Goal: Task Accomplishment & Management: Complete application form

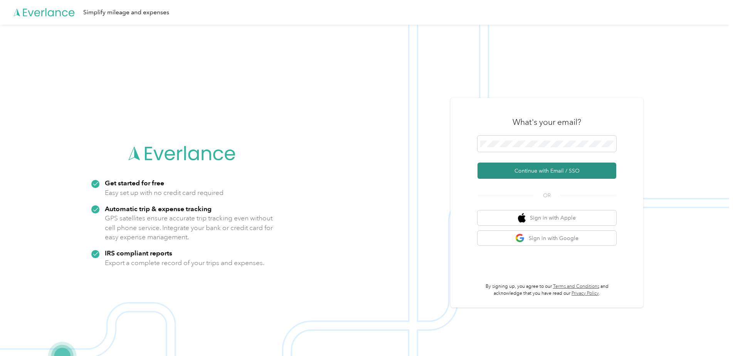
click at [351, 173] on button "Continue with Email / SSO" at bounding box center [546, 171] width 139 height 16
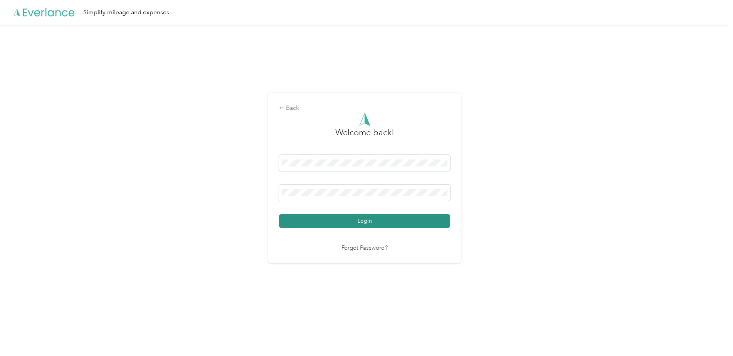
click at [351, 219] on button "Login" at bounding box center [364, 220] width 171 height 13
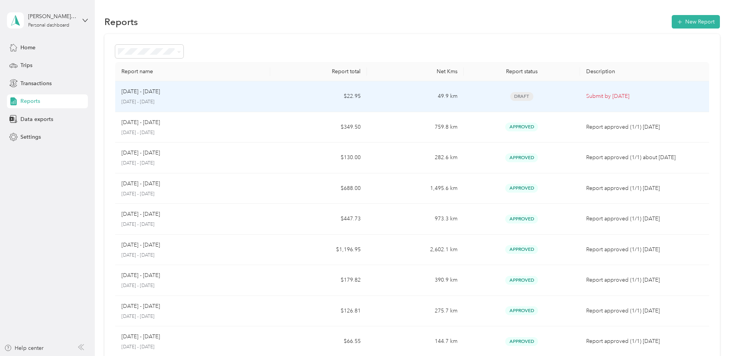
click at [351, 91] on td "Submit by [DATE]" at bounding box center [644, 96] width 129 height 31
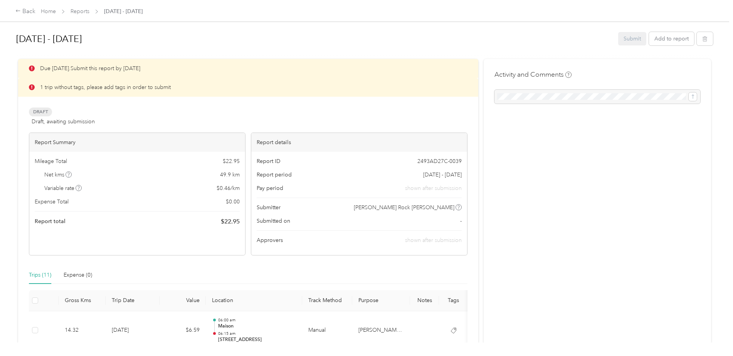
click at [92, 89] on p "1 trip without tags, please add tags in order to submit" at bounding box center [105, 87] width 131 height 8
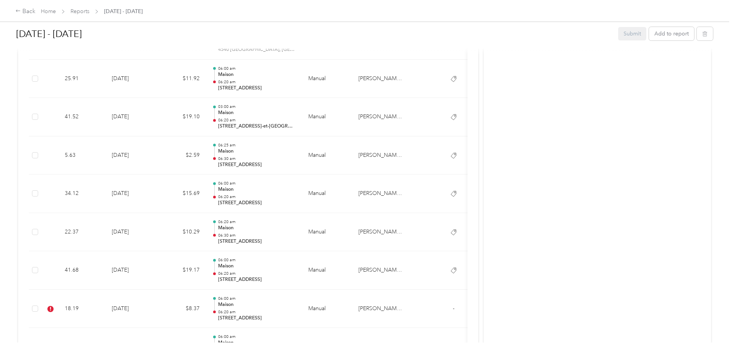
scroll to position [350, 0]
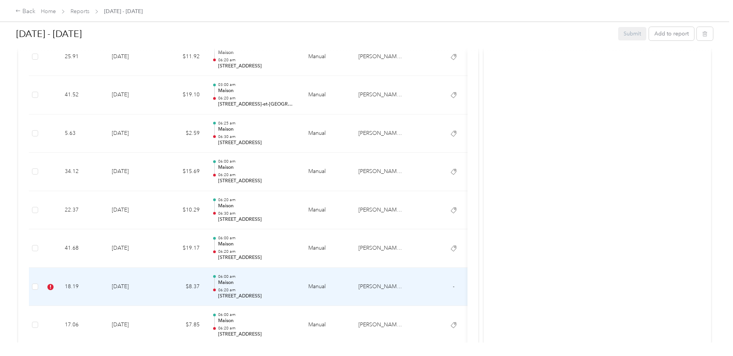
click at [223, 283] on p "Maison" at bounding box center [257, 282] width 78 height 7
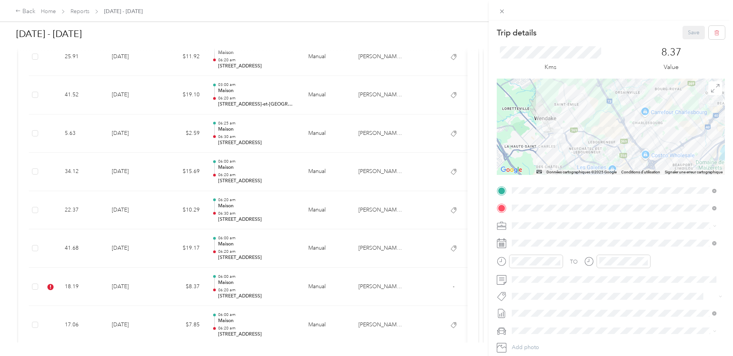
click at [351, 311] on li "[PERSON_NAME] Core" at bounding box center [614, 308] width 210 height 15
click at [351, 33] on button "Save" at bounding box center [693, 32] width 22 height 13
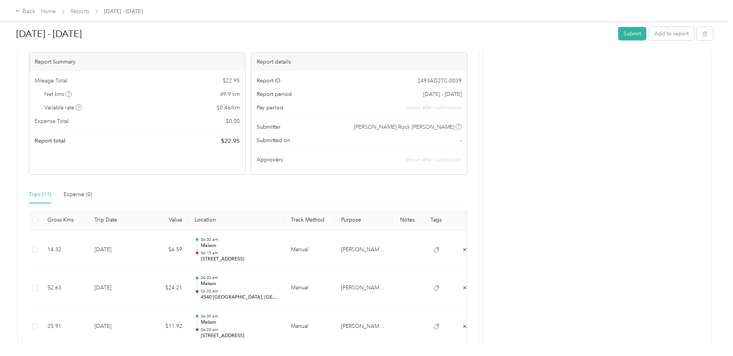
scroll to position [0, 0]
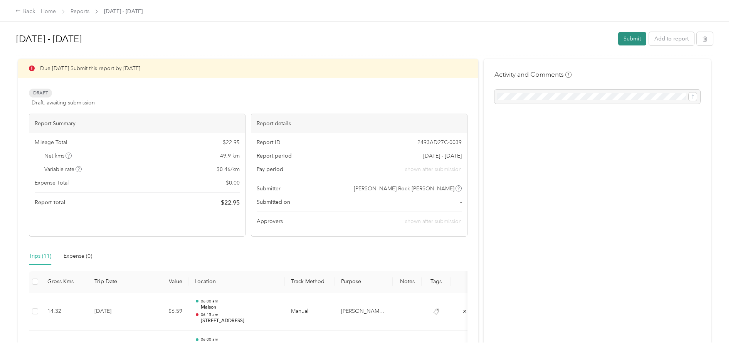
click at [351, 39] on button "Submit" at bounding box center [632, 38] width 28 height 13
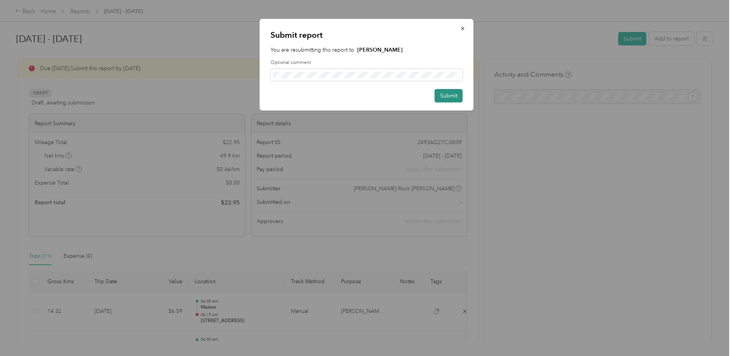
click at [351, 94] on button "Submit" at bounding box center [449, 95] width 28 height 13
